Goal: Task Accomplishment & Management: Complete application form

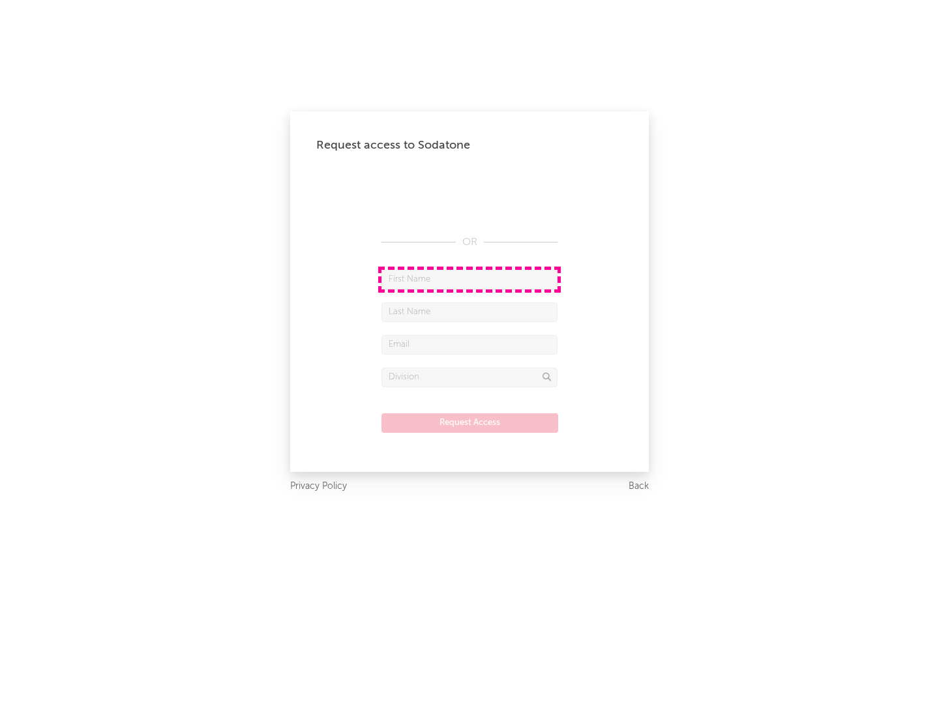
click at [470, 279] on input "text" at bounding box center [469, 280] width 176 height 20
type input "[PERSON_NAME]"
click at [470, 312] on input "text" at bounding box center [469, 313] width 176 height 20
type input "[PERSON_NAME]"
click at [470, 344] on input "text" at bounding box center [469, 345] width 176 height 20
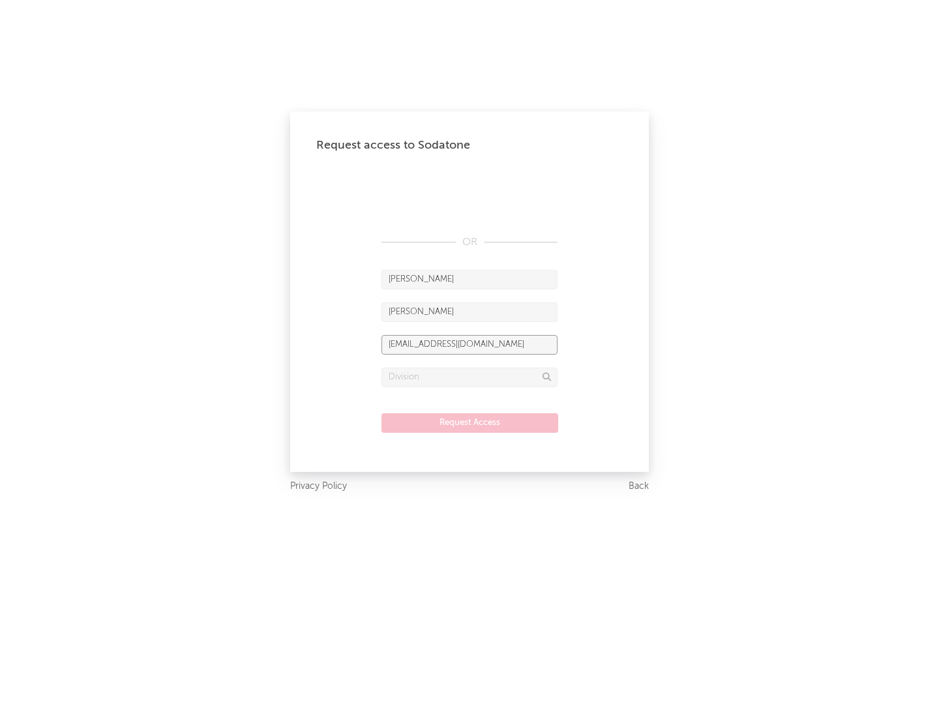
type input "[EMAIL_ADDRESS][DOMAIN_NAME]"
click at [470, 377] on input "text" at bounding box center [469, 378] width 176 height 20
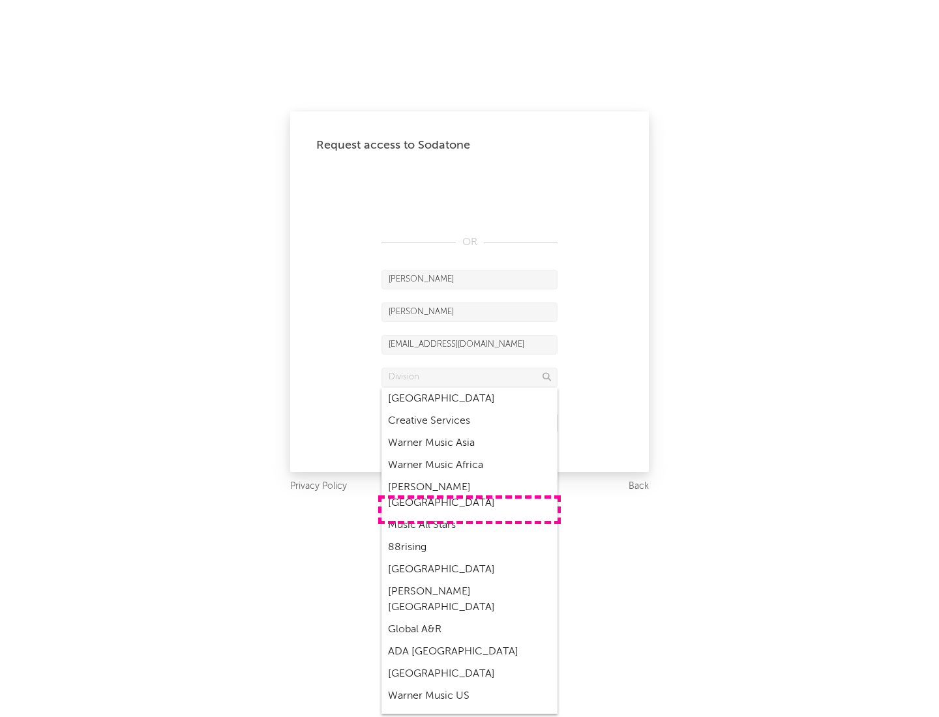
click at [470, 515] on div "Music All Stars" at bounding box center [469, 526] width 176 height 22
type input "Music All Stars"
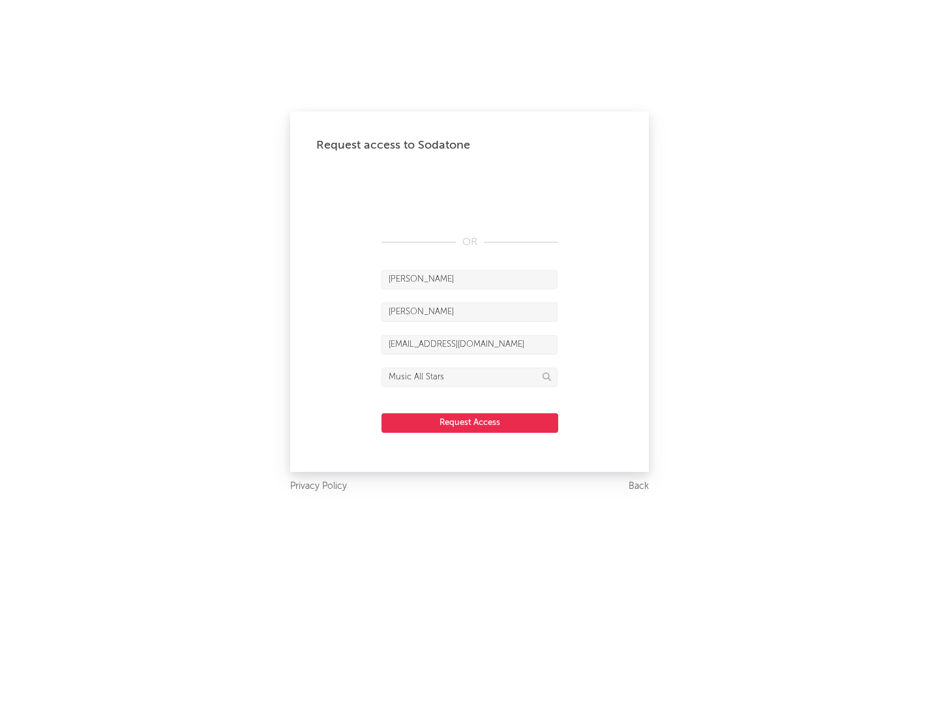
click at [470, 423] on button "Request Access" at bounding box center [469, 423] width 177 height 20
